Goal: Check status: Check status

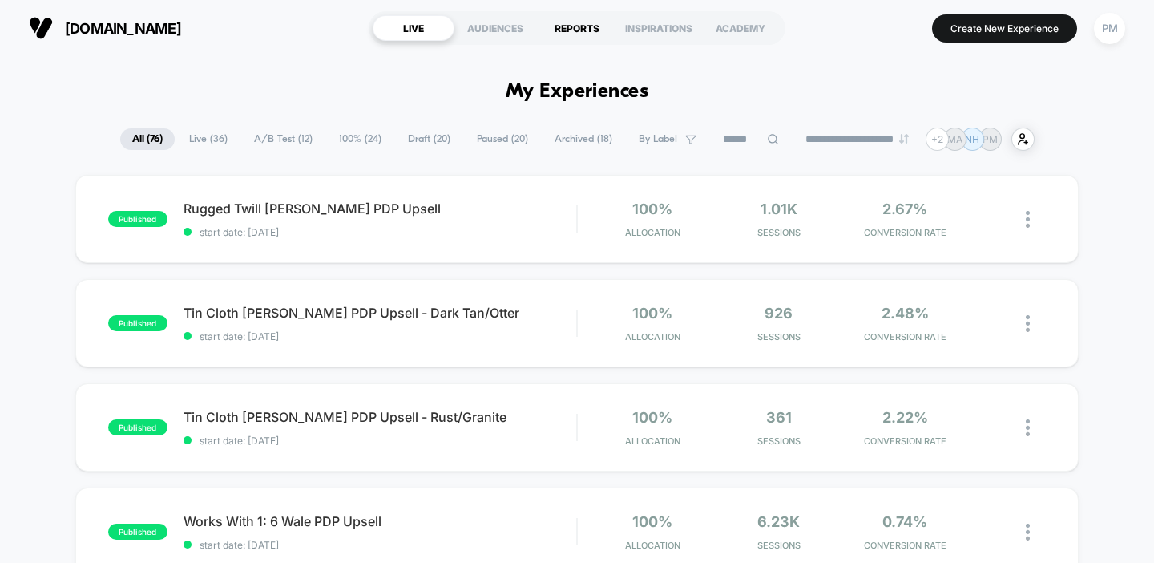
click at [577, 27] on div "REPORTS" at bounding box center [577, 28] width 82 height 26
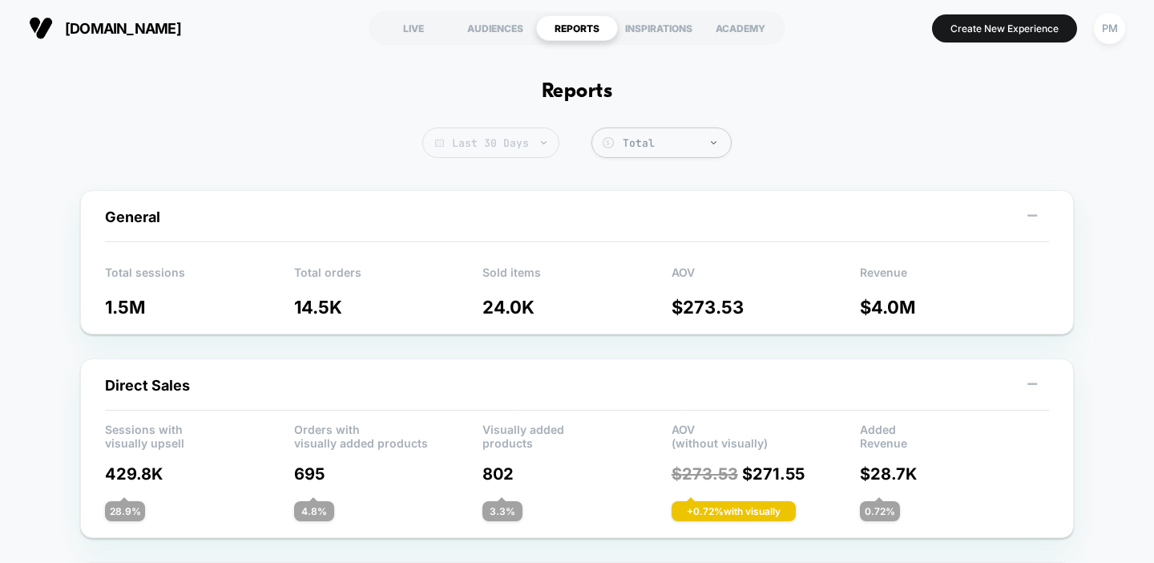
click at [495, 144] on span "Last 30 Days" at bounding box center [490, 142] width 137 height 30
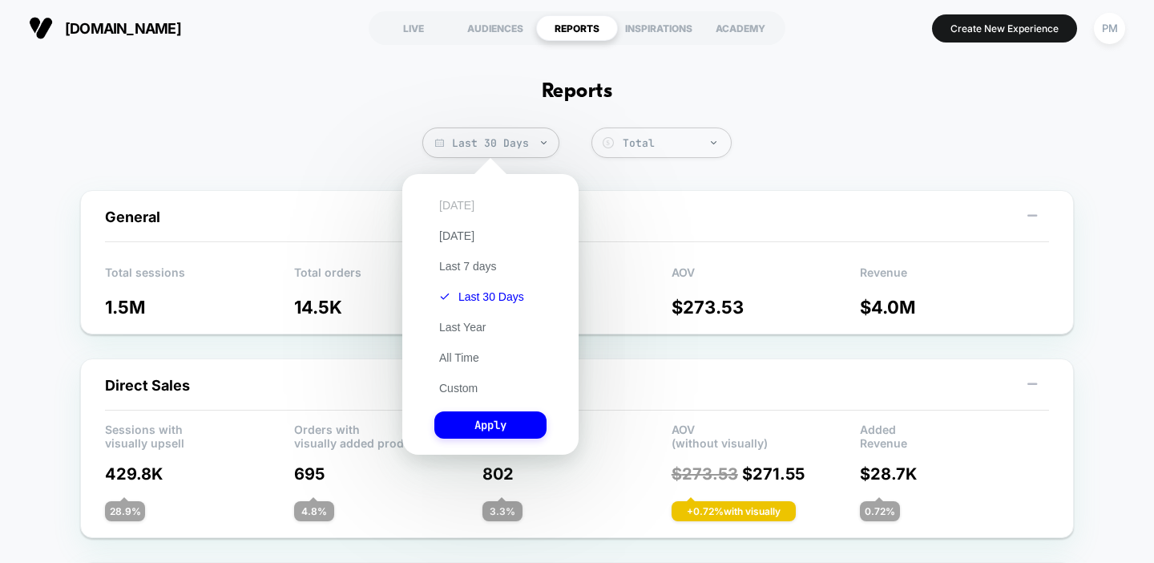
click at [453, 206] on button "[DATE]" at bounding box center [456, 205] width 45 height 14
click at [487, 424] on button "Apply" at bounding box center [490, 424] width 112 height 27
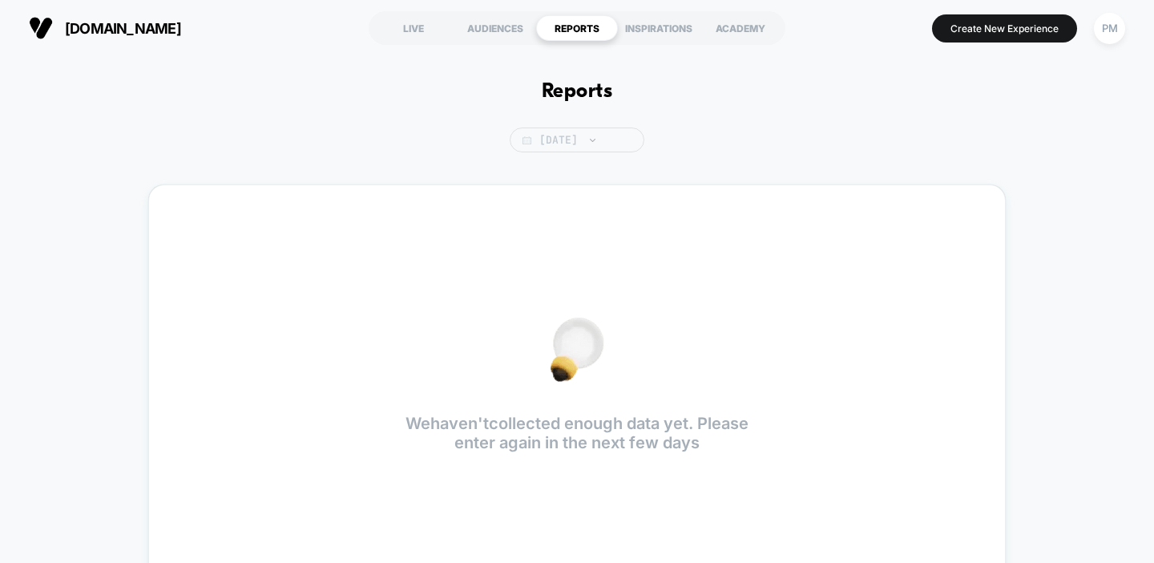
click at [568, 139] on span "[DATE]" at bounding box center [577, 139] width 135 height 25
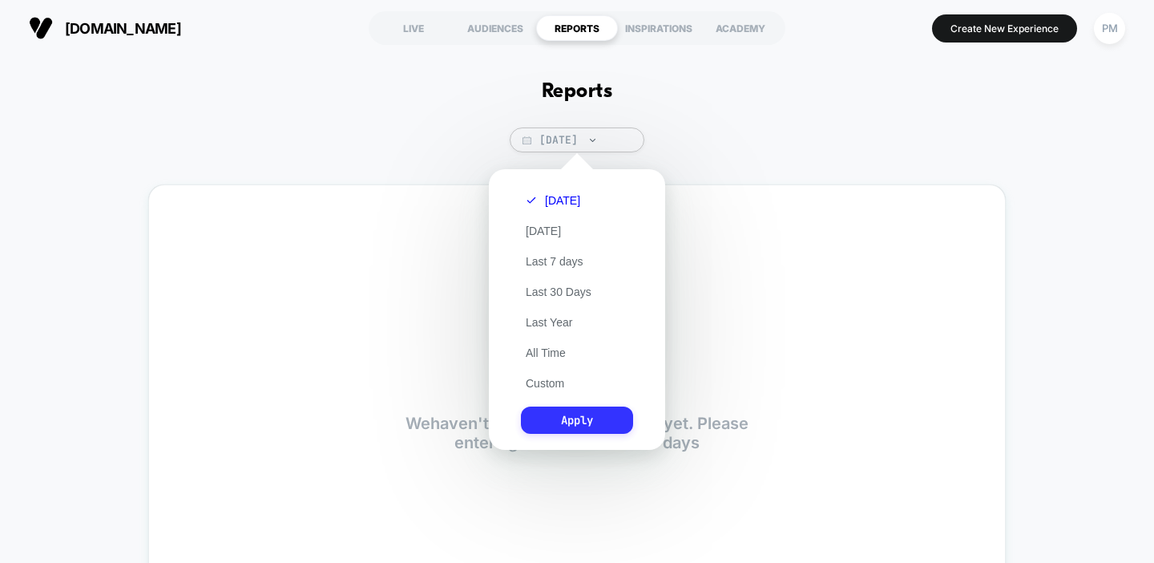
click at [583, 424] on button "Apply" at bounding box center [577, 419] width 112 height 27
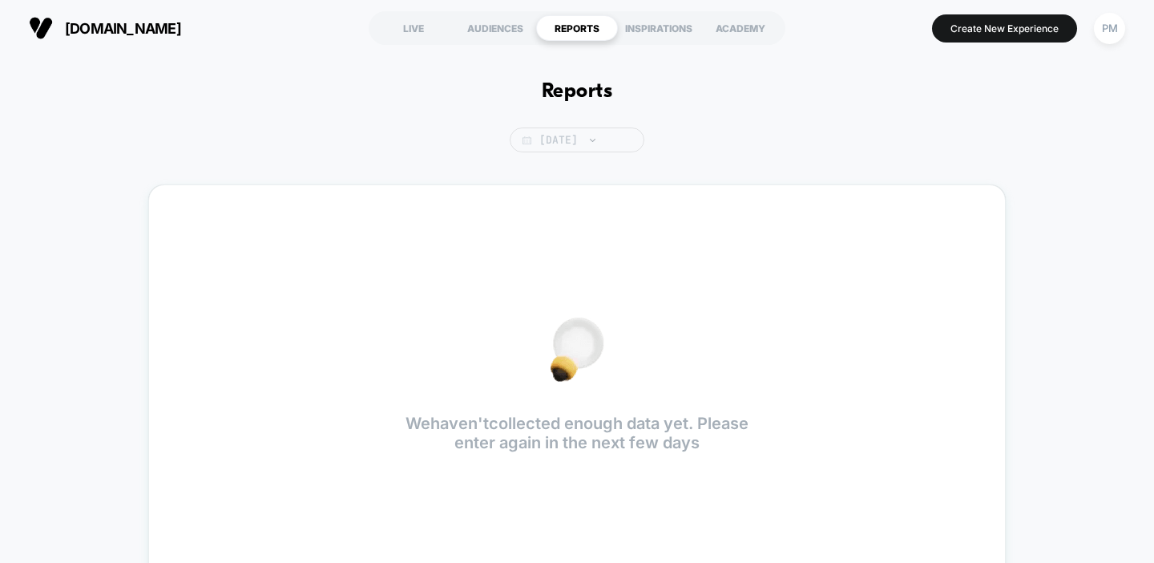
click at [560, 141] on span "[DATE]" at bounding box center [577, 139] width 135 height 25
select select "*"
select select "****"
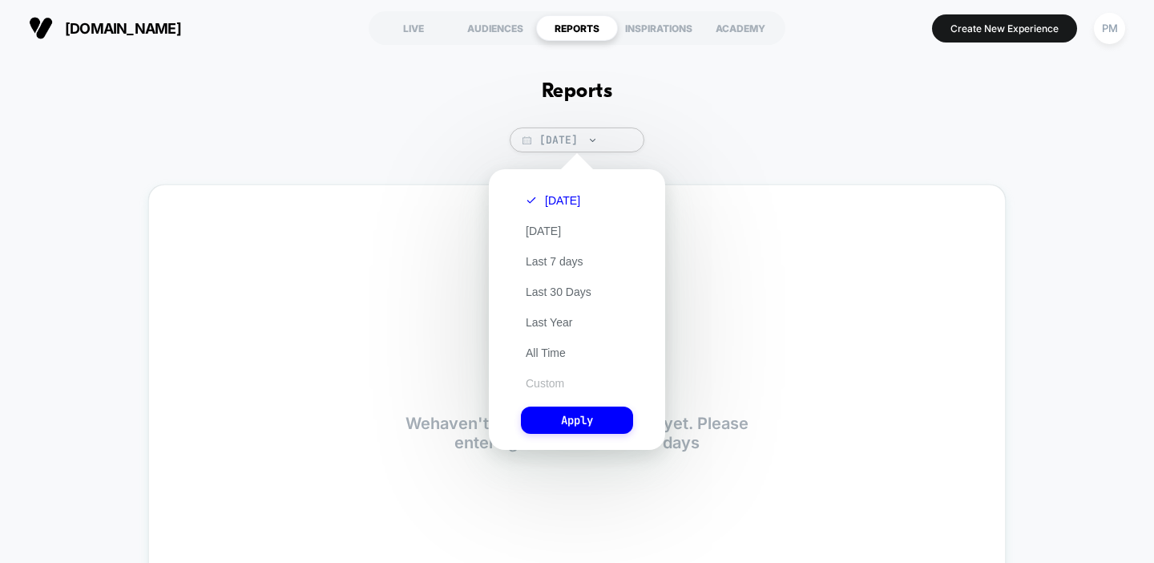
click at [539, 379] on button "Custom" at bounding box center [545, 383] width 48 height 14
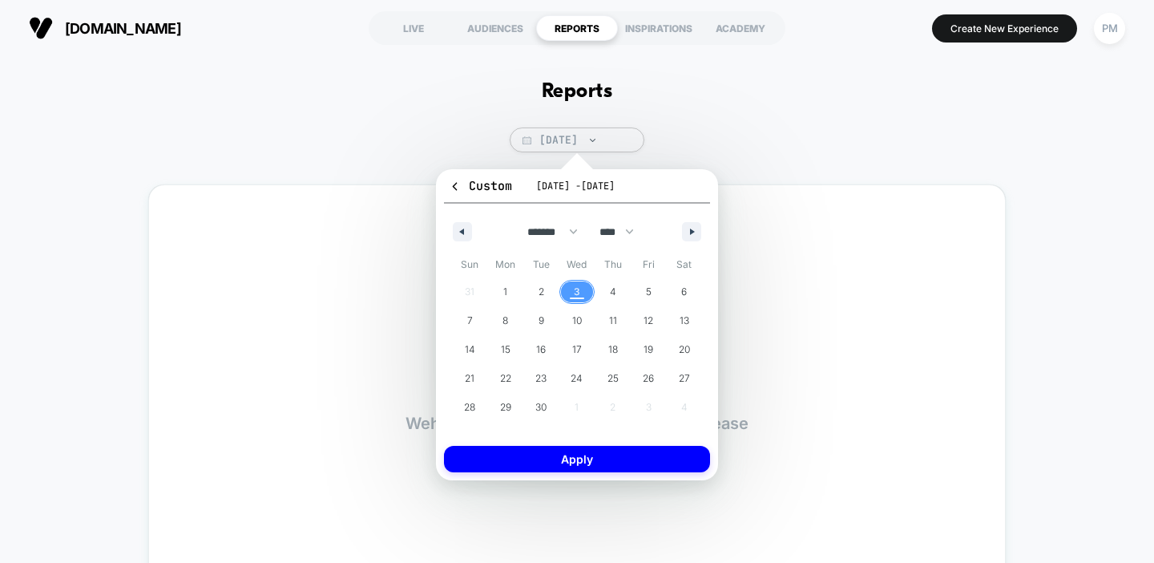
click at [573, 290] on span "3" at bounding box center [577, 291] width 36 height 21
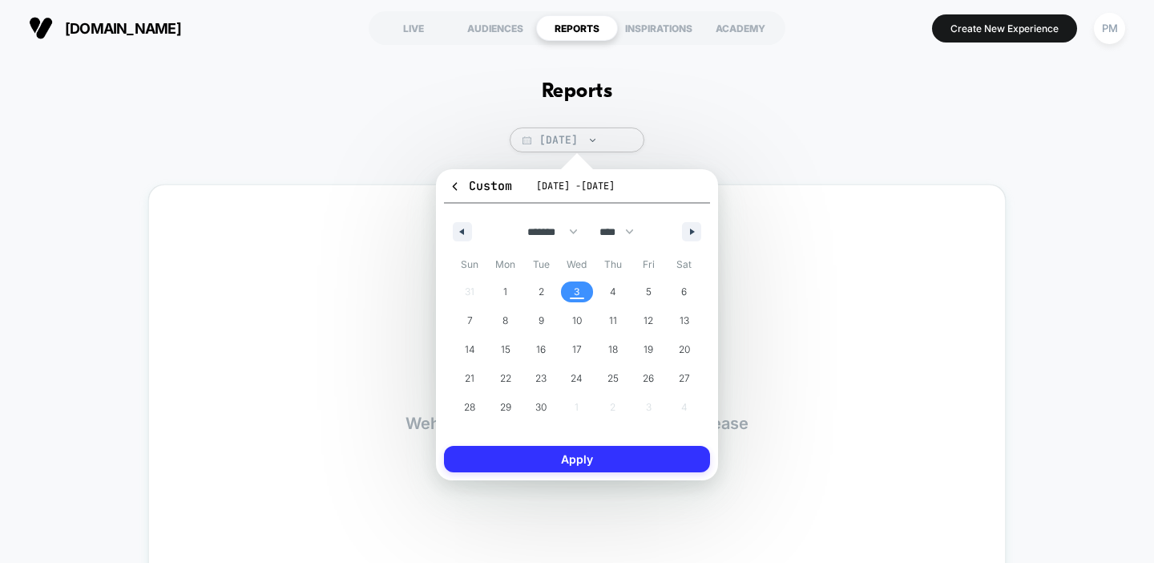
click at [567, 465] on button "Apply" at bounding box center [577, 459] width 266 height 26
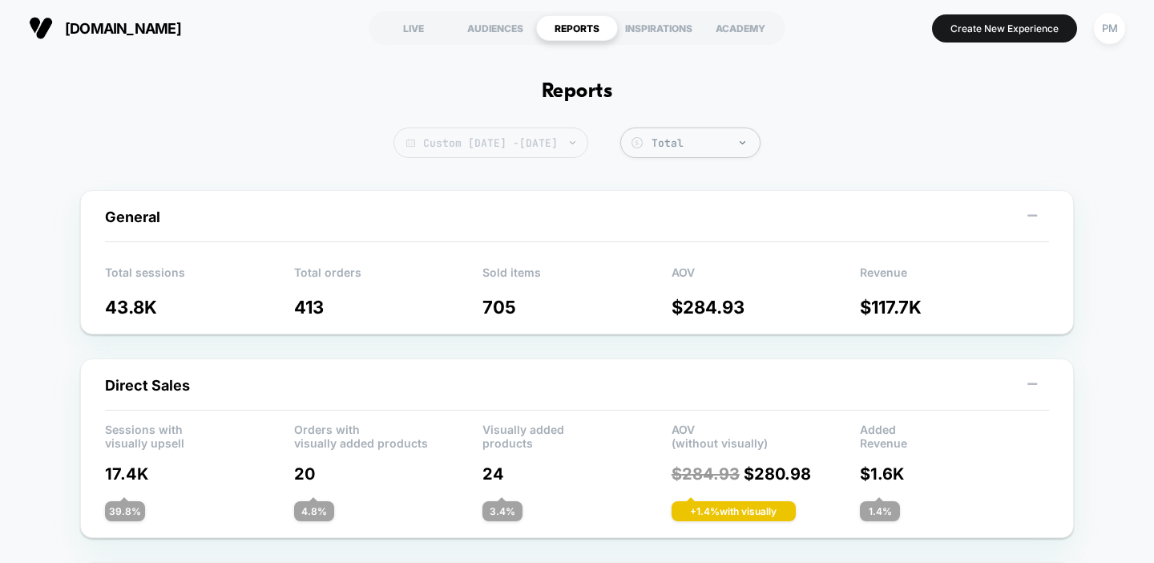
click at [575, 149] on span "Custom [DATE] - [DATE]" at bounding box center [490, 142] width 195 height 30
select select "*"
select select "****"
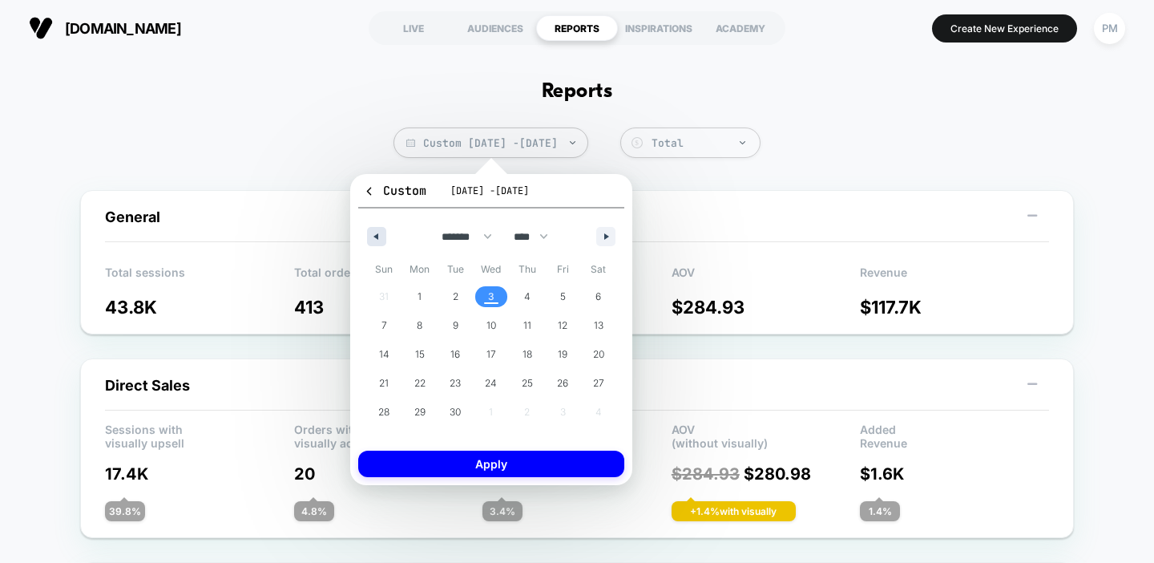
click at [369, 240] on button "button" at bounding box center [376, 236] width 19 height 19
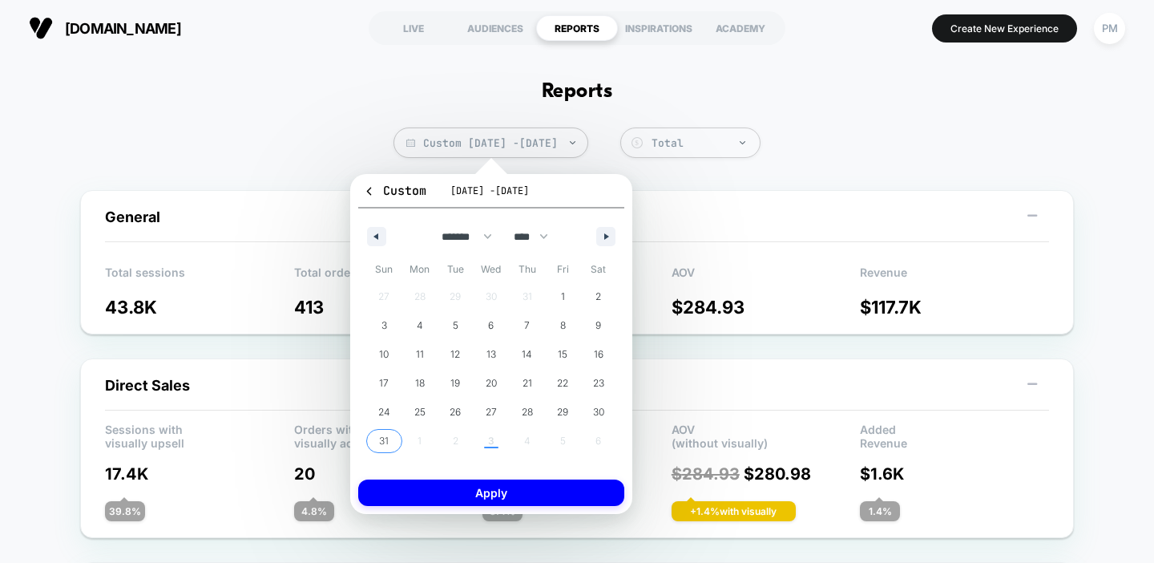
click at [390, 431] on span "31" at bounding box center [384, 440] width 36 height 21
click at [602, 235] on button "button" at bounding box center [605, 236] width 19 height 19
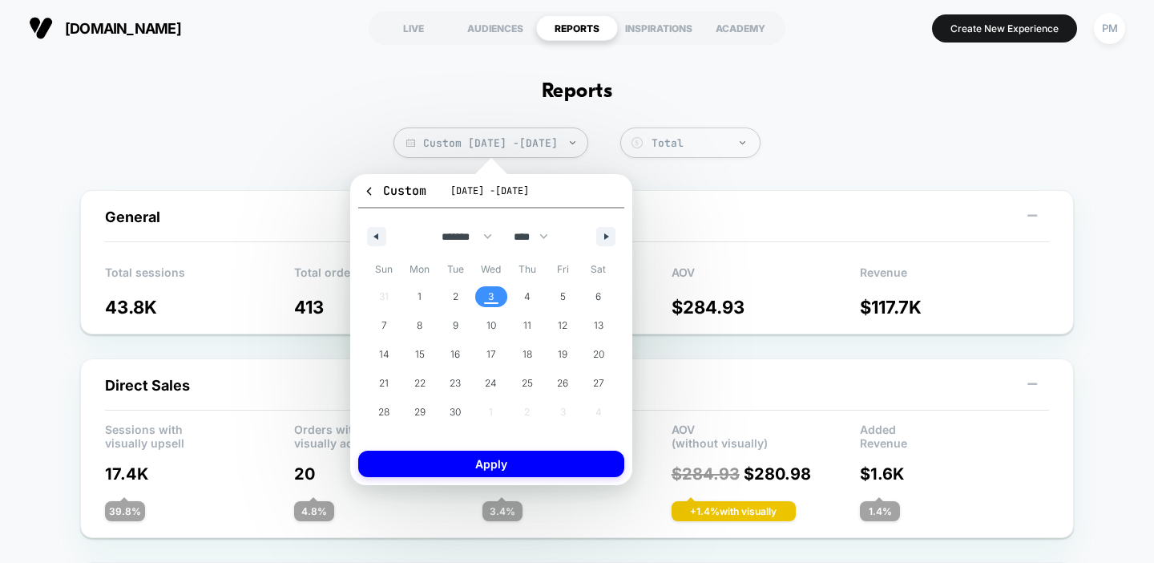
click at [480, 300] on span "3" at bounding box center [492, 296] width 36 height 21
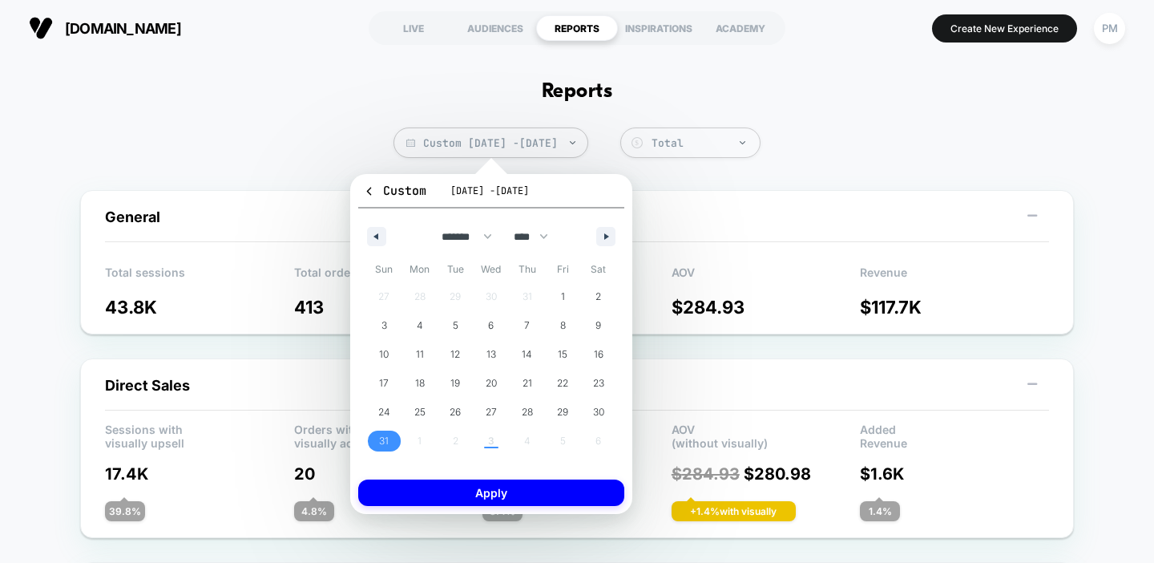
click at [595, 231] on div "******* ******** ***** ***** *** **** **** ****** ********* ******* ******** **…" at bounding box center [491, 232] width 266 height 48
click at [597, 231] on button "button" at bounding box center [605, 236] width 19 height 19
select select "*"
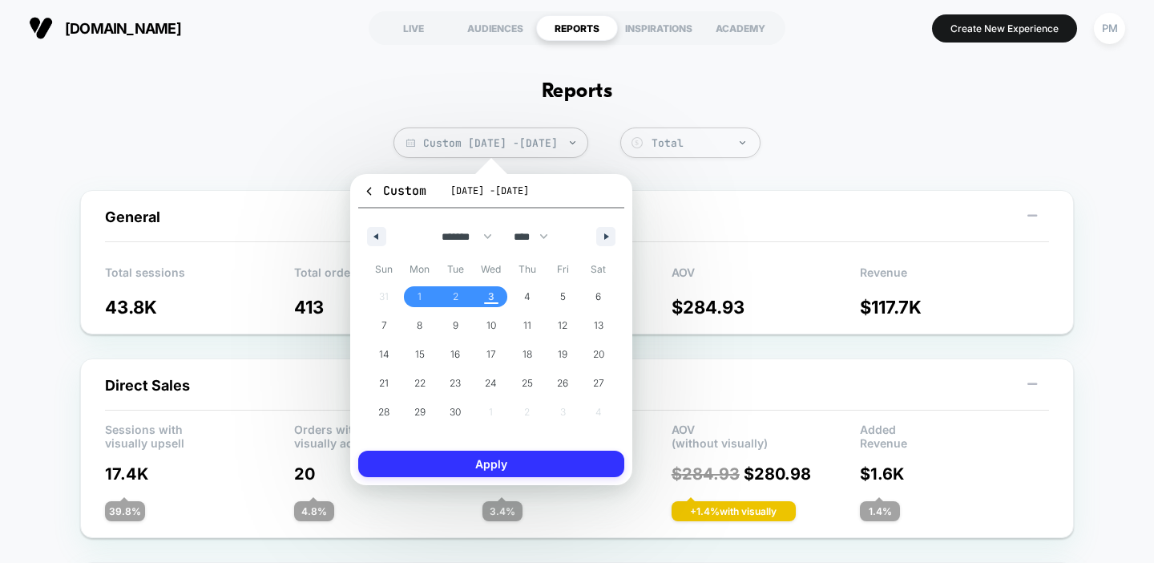
click at [519, 466] on button "Apply" at bounding box center [491, 463] width 266 height 26
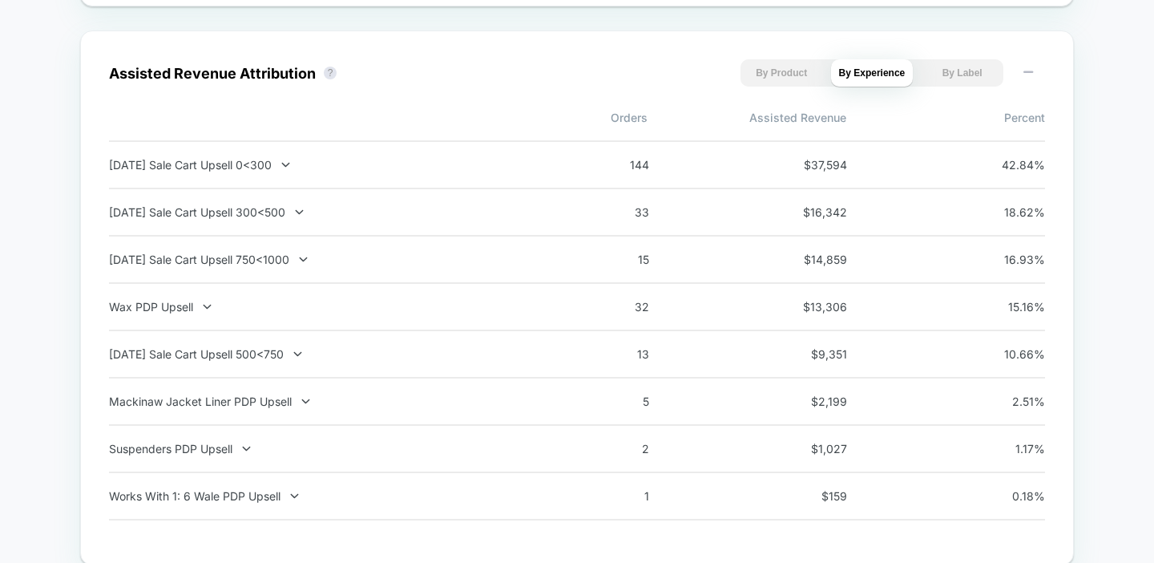
scroll to position [1670, 0]
